Goal: Information Seeking & Learning: Learn about a topic

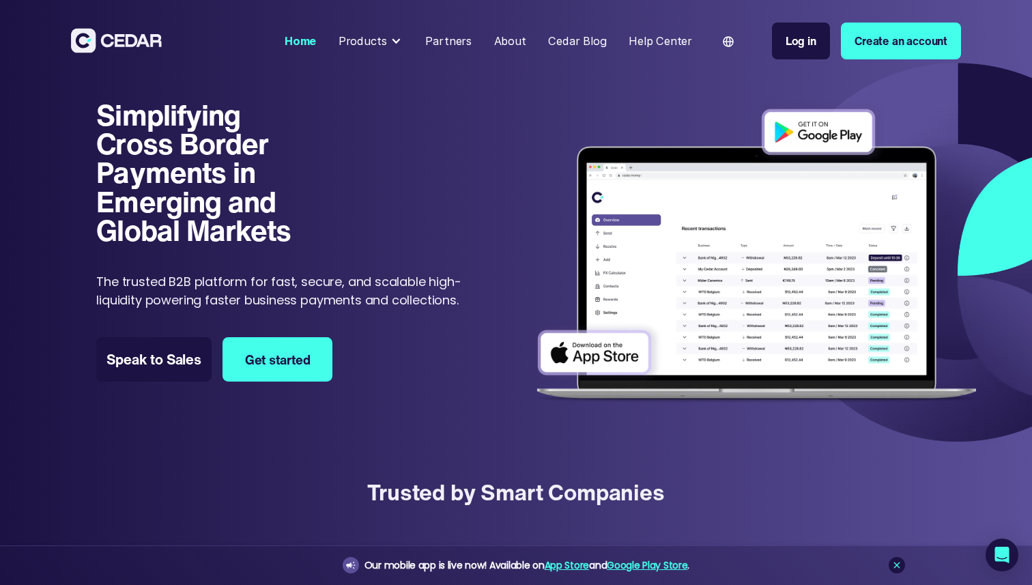
click at [401, 39] on div at bounding box center [396, 41] width 11 height 11
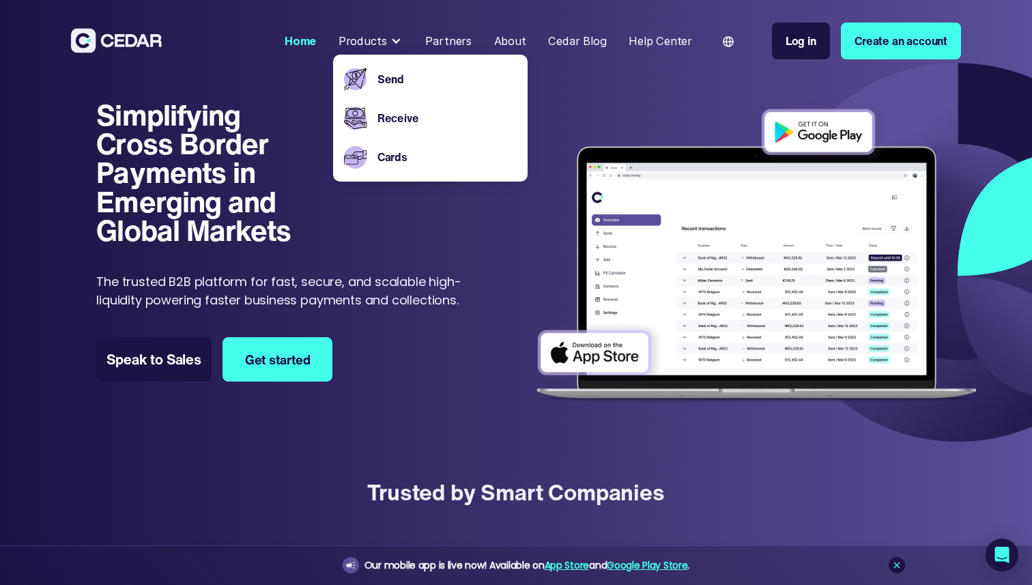
click at [400, 39] on div at bounding box center [396, 41] width 11 height 11
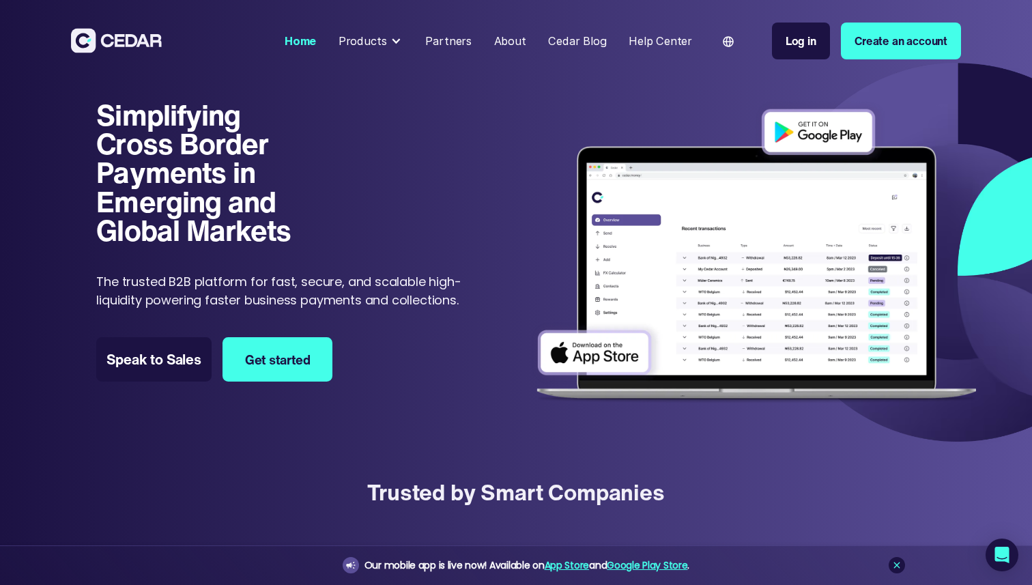
click at [400, 40] on div at bounding box center [396, 41] width 11 height 11
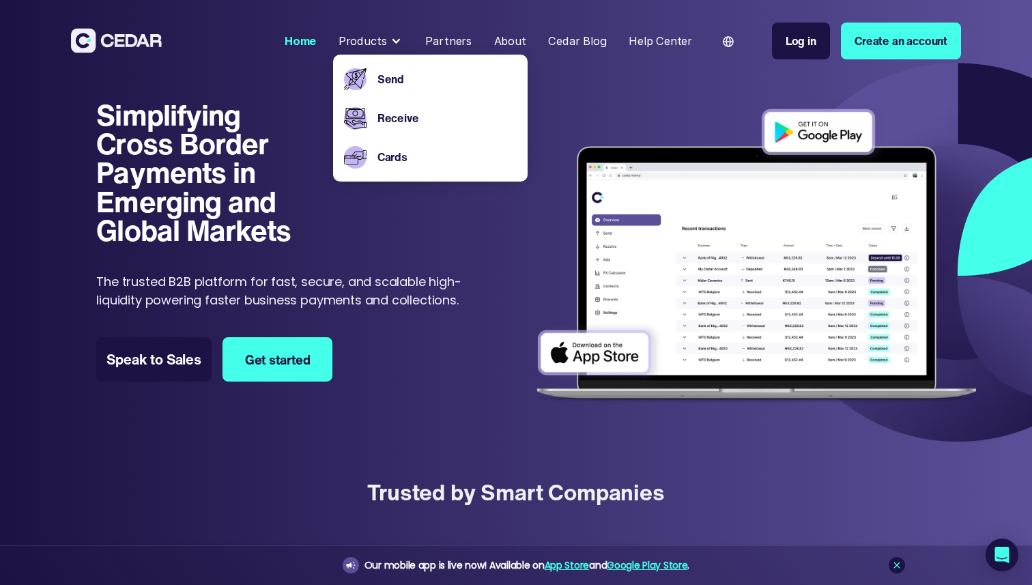
click at [455, 33] on div "Partners" at bounding box center [448, 41] width 46 height 16
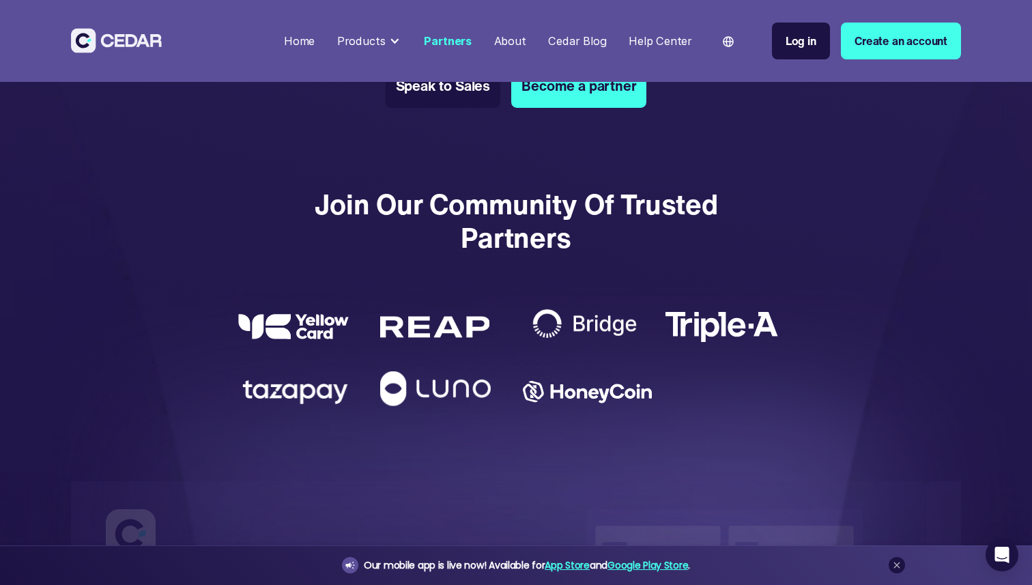
scroll to position [2427, 0]
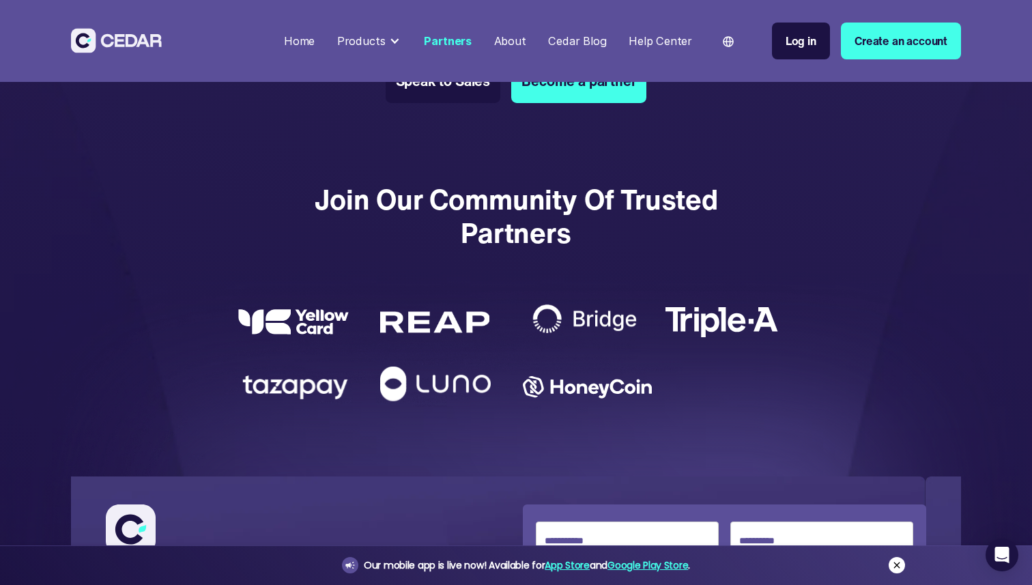
click at [892, 566] on icon at bounding box center [897, 565] width 11 height 11
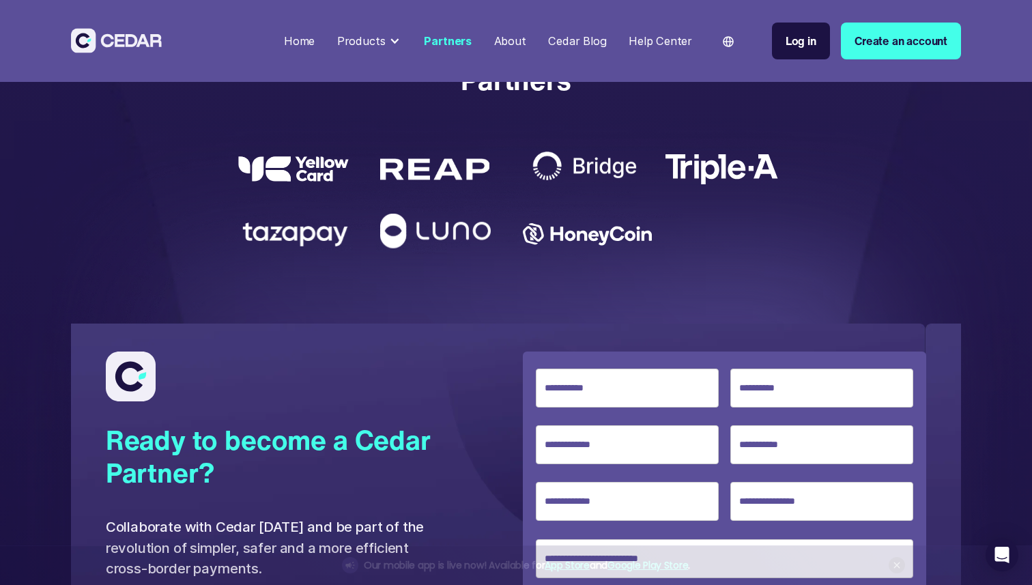
scroll to position [2595, 0]
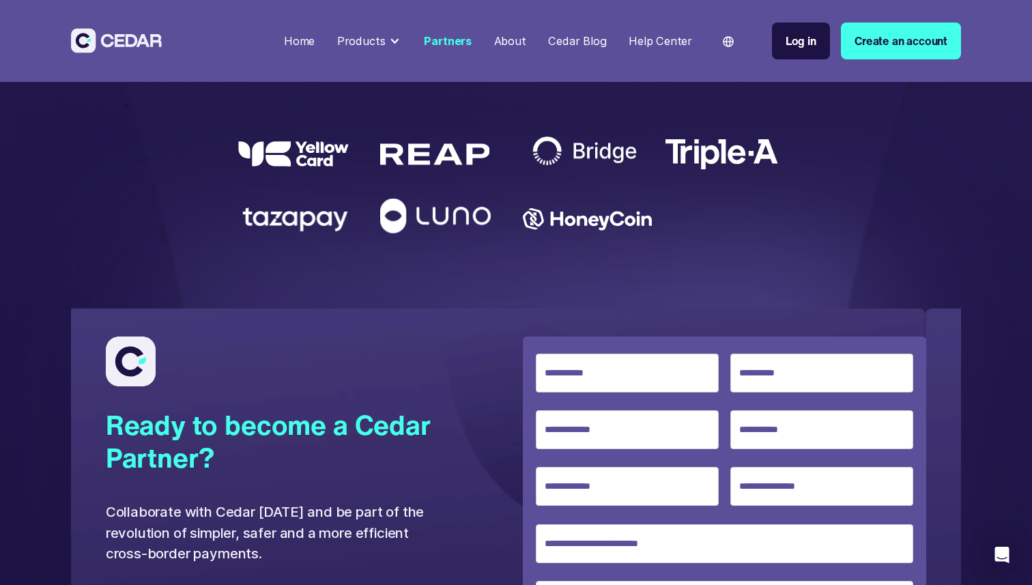
click at [689, 337] on form "******" at bounding box center [724, 544] width 403 height 414
click at [775, 354] on input "Specify Currency" at bounding box center [822, 373] width 183 height 39
click at [647, 367] on input "Specify Currency" at bounding box center [627, 373] width 183 height 39
click at [597, 418] on input "Specify Currency" at bounding box center [627, 429] width 183 height 39
click at [641, 371] on input "Specify Currency" at bounding box center [627, 373] width 183 height 39
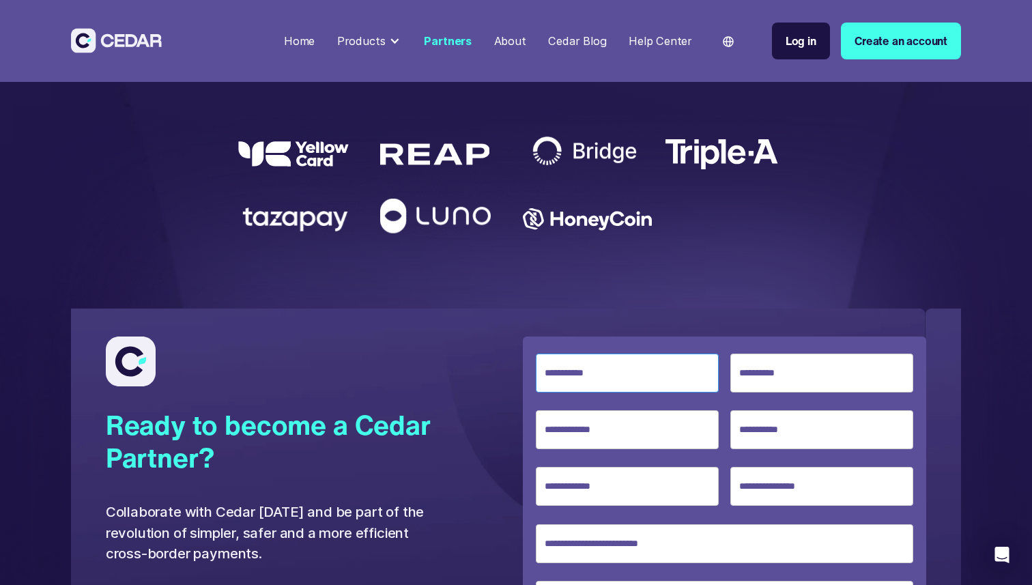
click at [642, 356] on input "Specify Currency" at bounding box center [627, 373] width 183 height 39
click at [649, 365] on input "Specify Currency" at bounding box center [627, 373] width 183 height 39
click at [769, 354] on input "Specify Currency" at bounding box center [822, 373] width 183 height 39
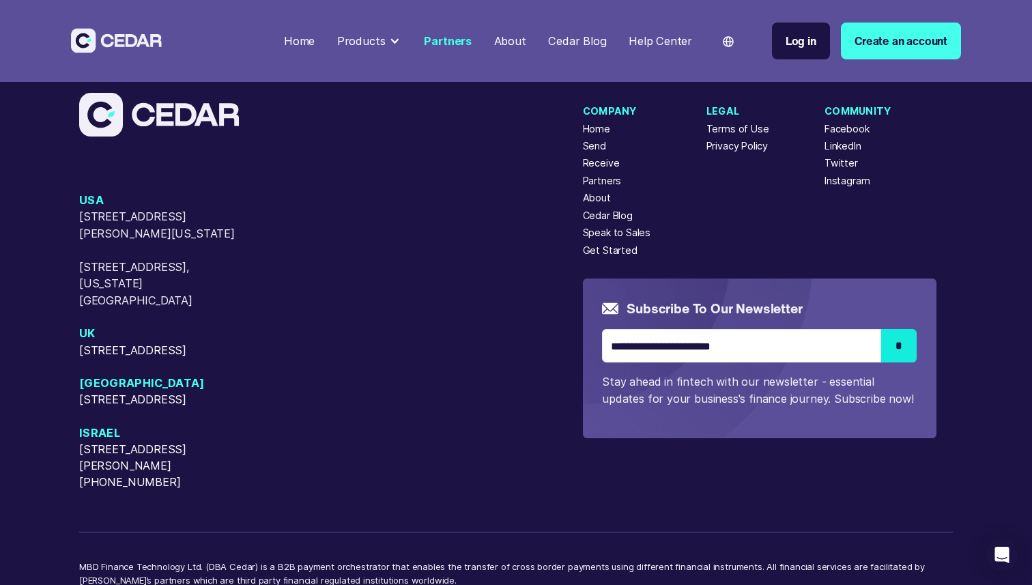
scroll to position [3506, 0]
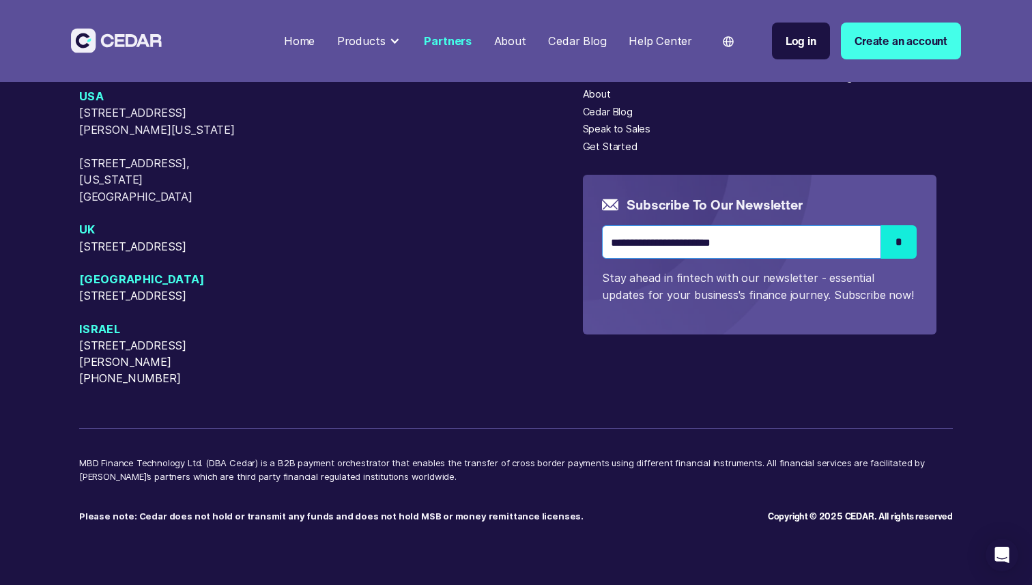
click at [672, 227] on input "Email Form" at bounding box center [741, 241] width 279 height 33
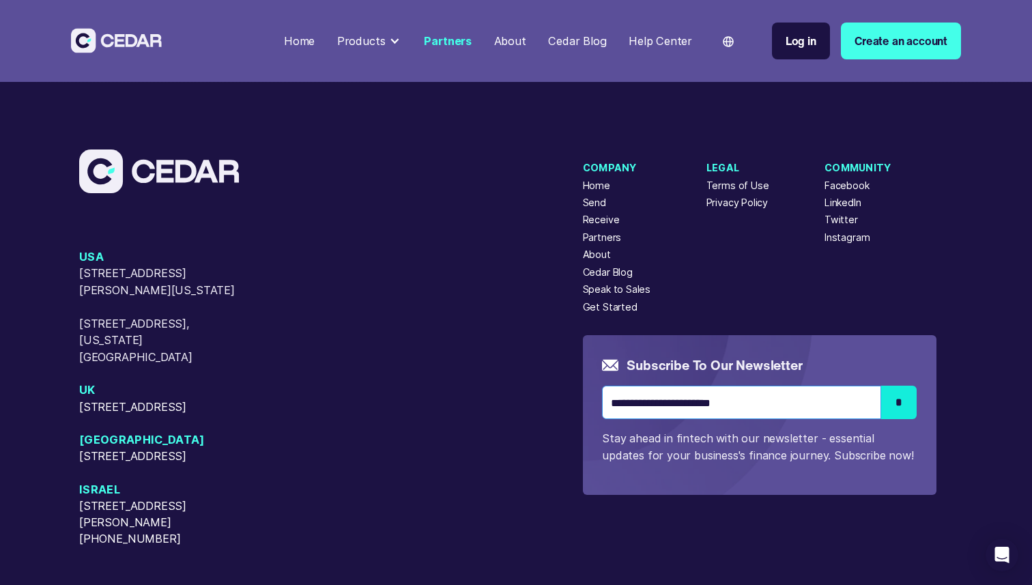
scroll to position [3341, 0]
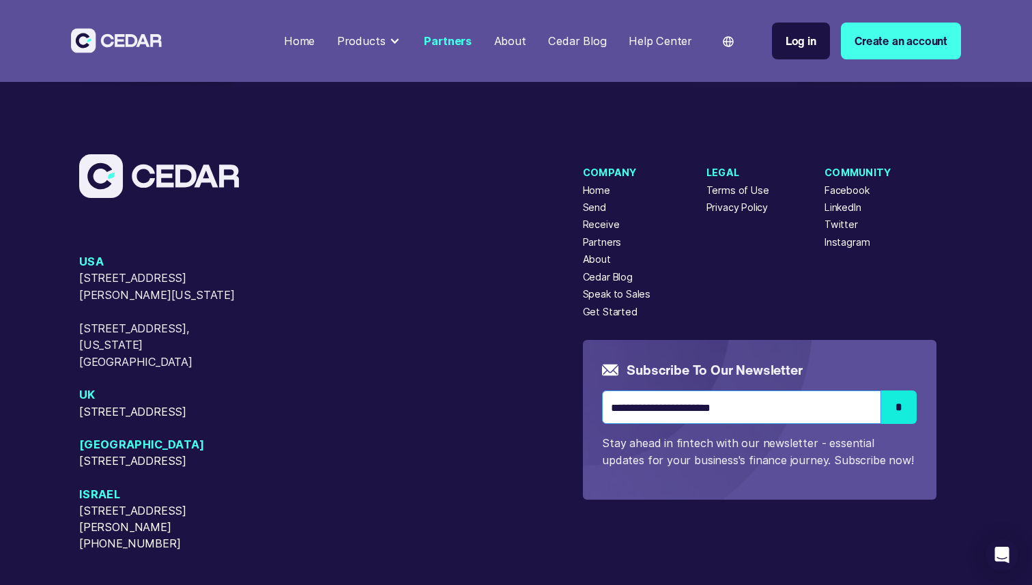
click at [618, 391] on input "Email Form" at bounding box center [741, 407] width 279 height 33
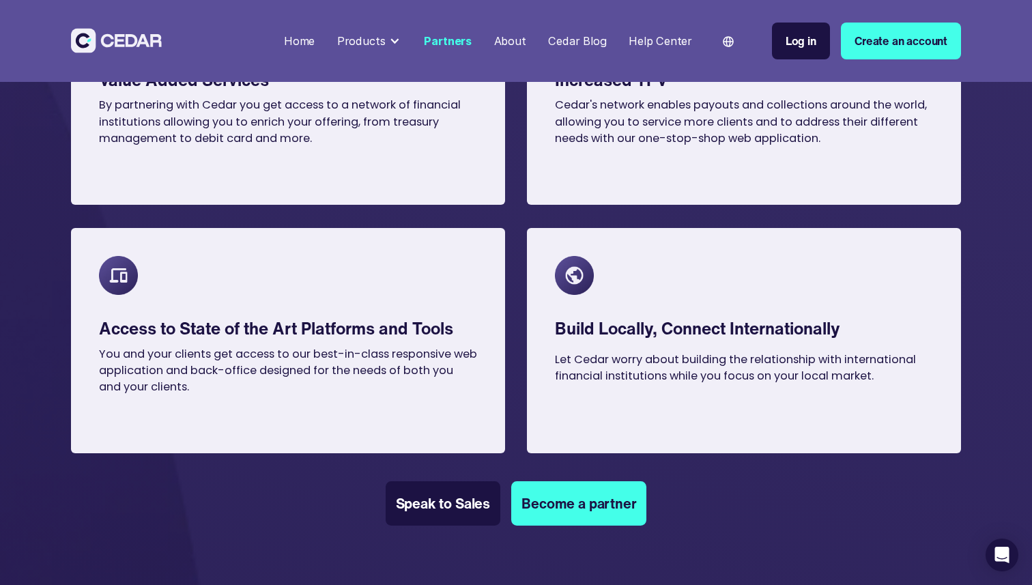
scroll to position [257, 0]
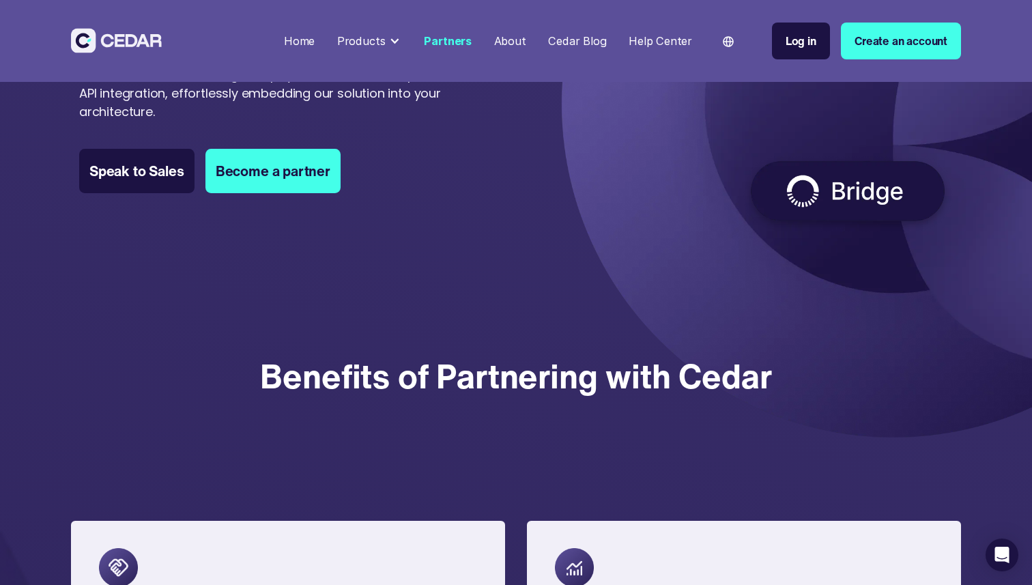
click at [312, 47] on div "Home" at bounding box center [299, 41] width 31 height 16
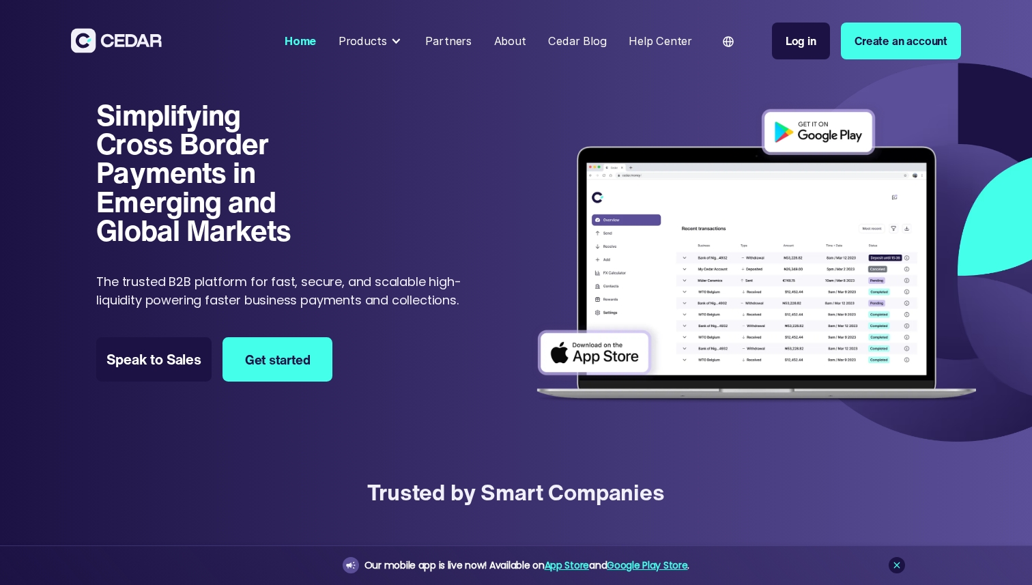
click at [119, 35] on img at bounding box center [116, 40] width 91 height 25
click at [516, 40] on div "About" at bounding box center [510, 41] width 32 height 16
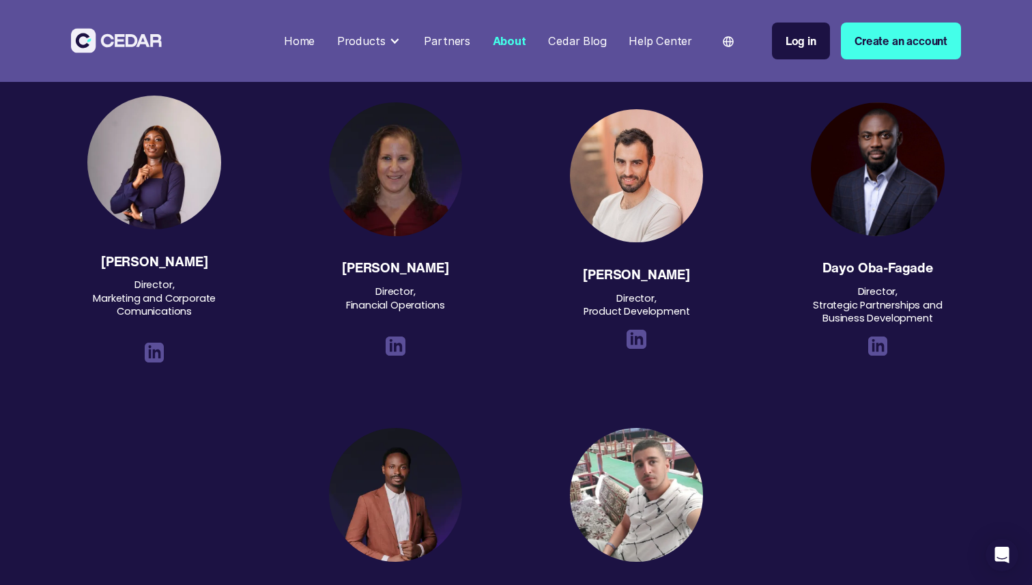
scroll to position [1565, 0]
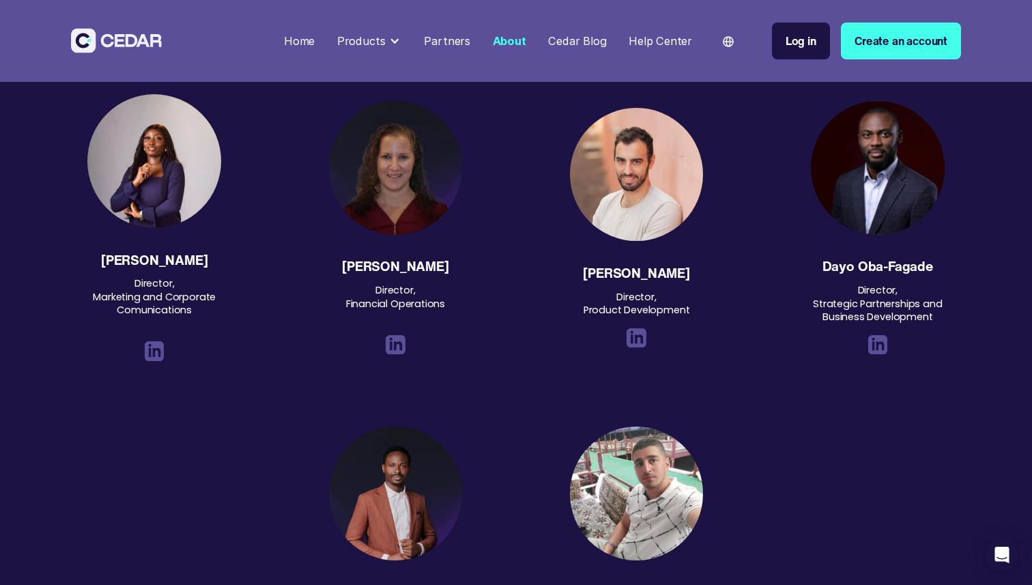
click at [156, 356] on img at bounding box center [155, 351] width 20 height 20
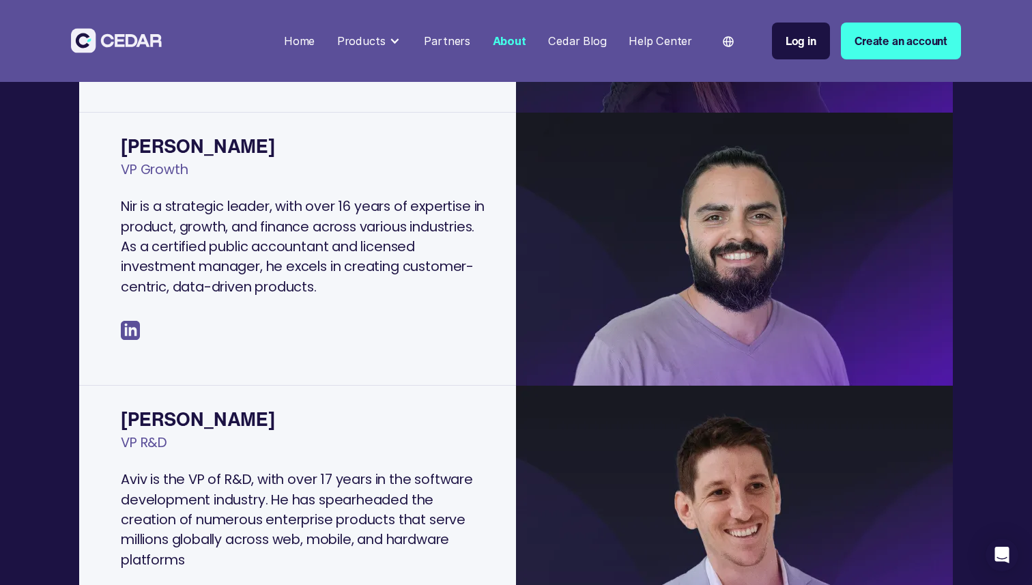
scroll to position [511, 0]
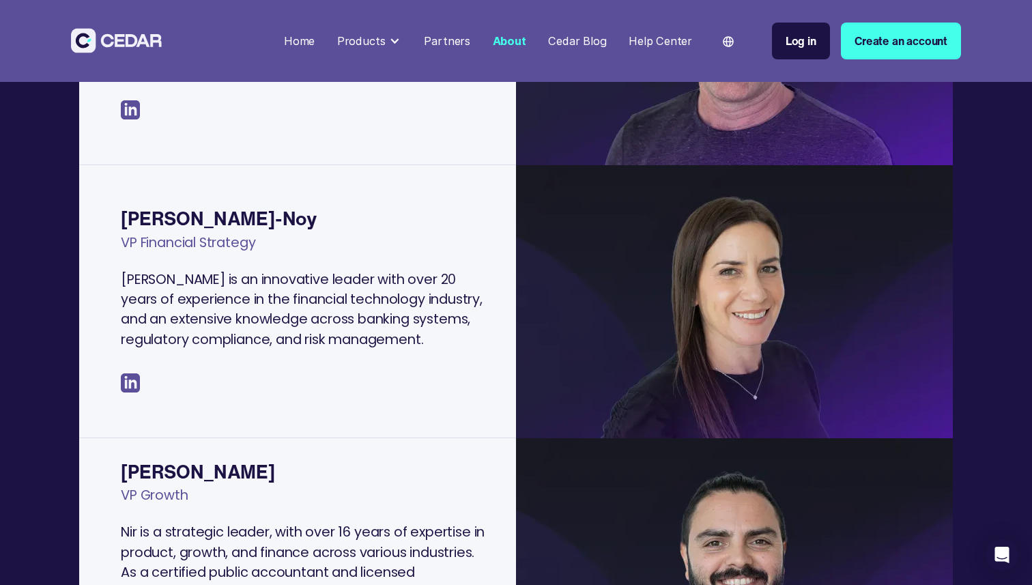
click at [315, 47] on div "Home" at bounding box center [299, 41] width 31 height 16
click at [313, 42] on div "Home" at bounding box center [299, 41] width 31 height 16
